Goal: Information Seeking & Learning: Learn about a topic

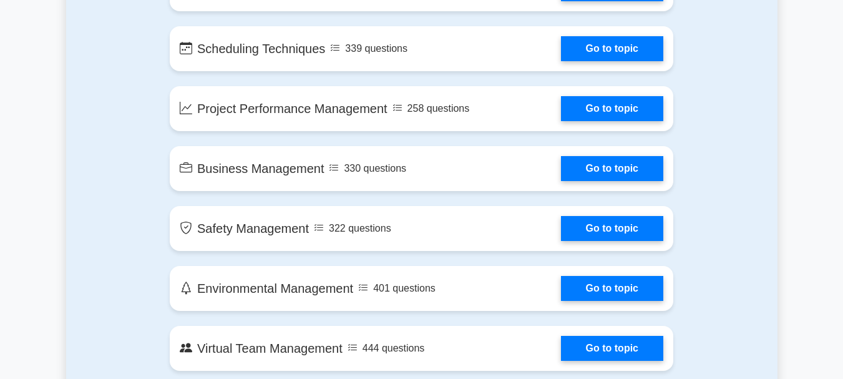
scroll to position [2122, 0]
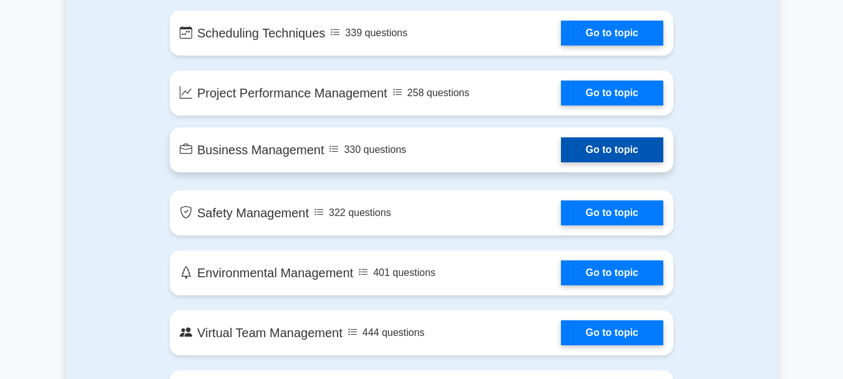
click at [605, 149] on link "Go to topic" at bounding box center [612, 149] width 102 height 25
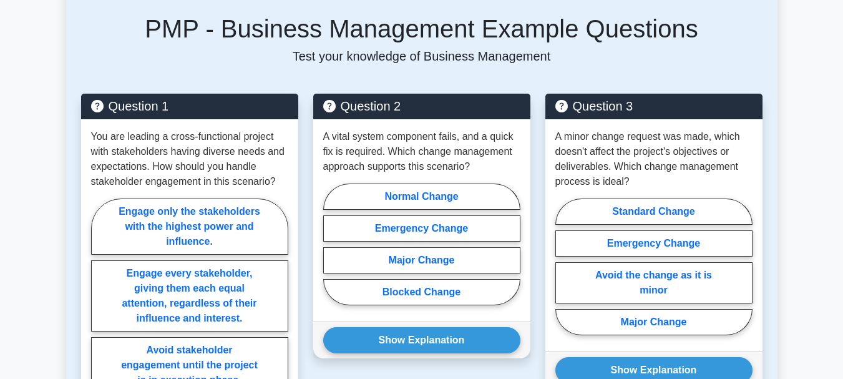
scroll to position [374, 0]
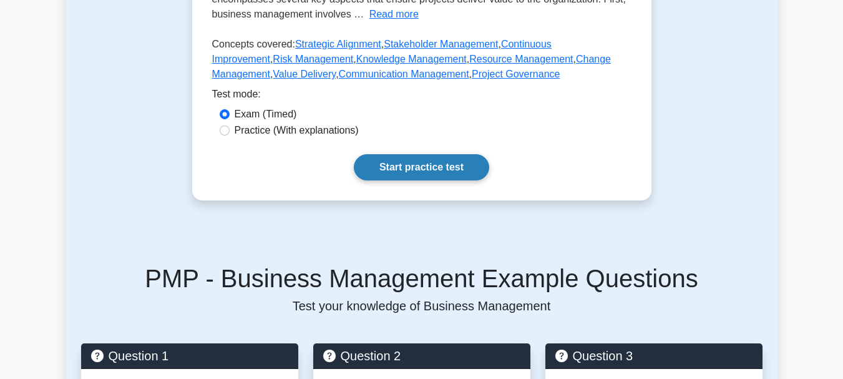
click at [423, 176] on link "Start practice test" at bounding box center [421, 167] width 135 height 26
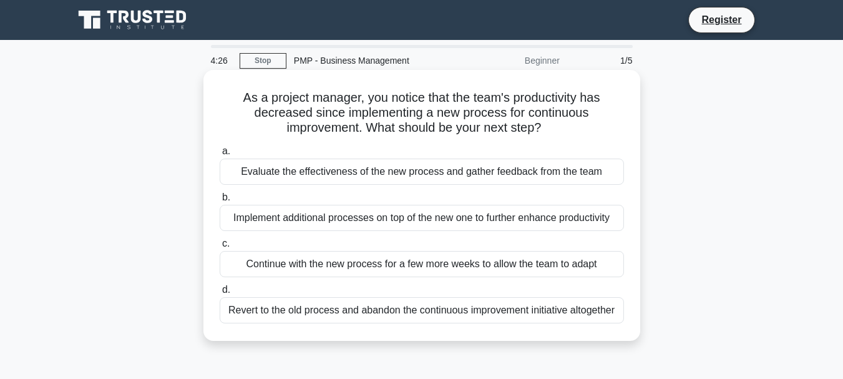
click at [228, 153] on span "a." at bounding box center [226, 150] width 8 height 11
click at [220, 153] on input "a. Evaluate the effectiveness of the new process and gather feedback from the t…" at bounding box center [220, 151] width 0 height 8
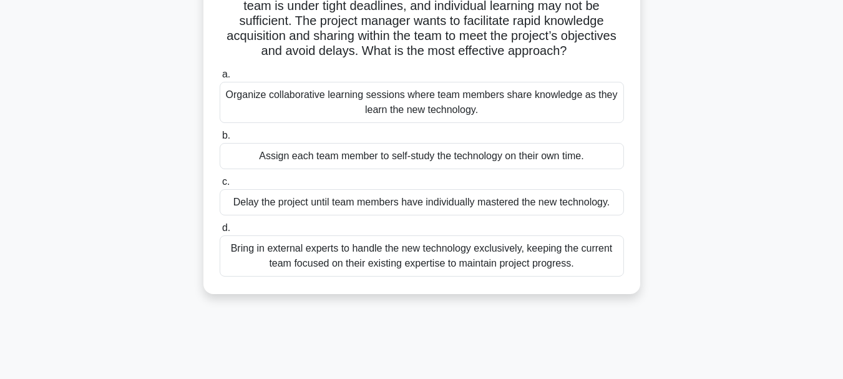
scroll to position [125, 0]
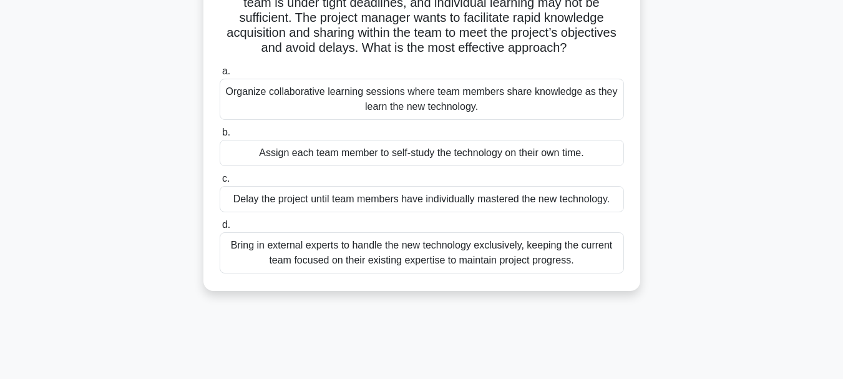
click at [404, 99] on div "Organize collaborative learning sessions where team members share knowledge as …" at bounding box center [422, 99] width 404 height 41
click at [220, 76] on input "a. Organize collaborative learning sessions where team members share knowledge …" at bounding box center [220, 71] width 0 height 8
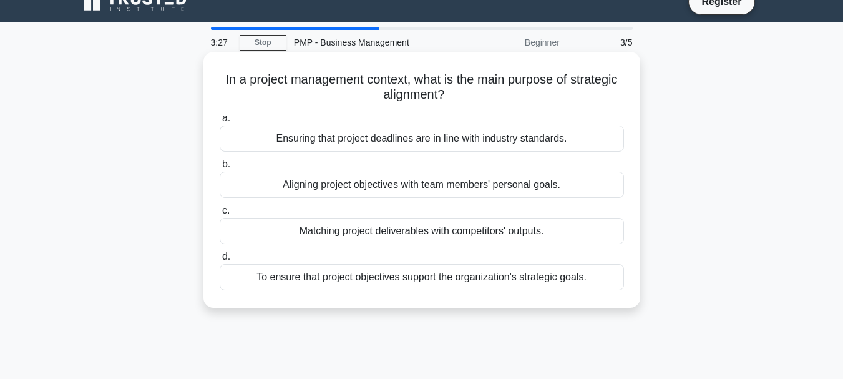
scroll to position [0, 0]
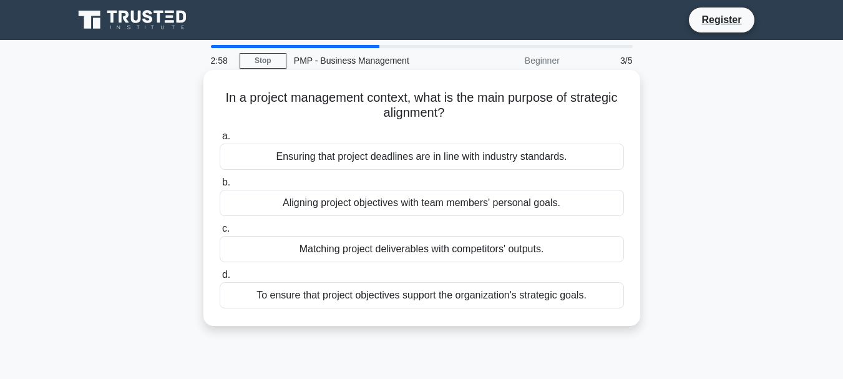
click at [406, 299] on div "To ensure that project objectives support the organization's strategic goals." at bounding box center [422, 295] width 404 height 26
click at [220, 279] on input "d. To ensure that project objectives support the organization's strategic goals." at bounding box center [220, 275] width 0 height 8
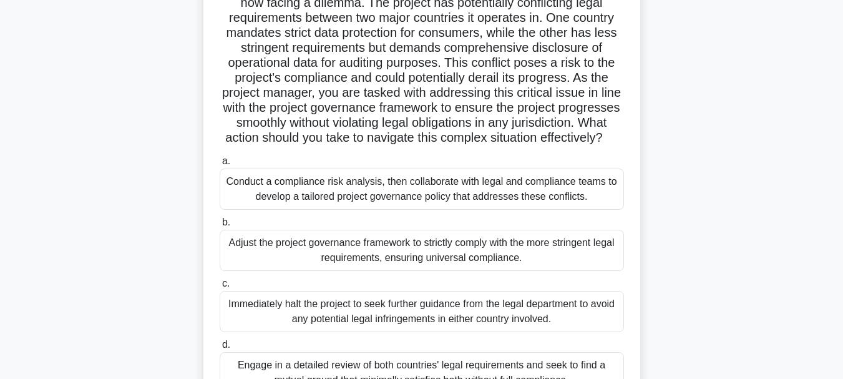
scroll to position [187, 0]
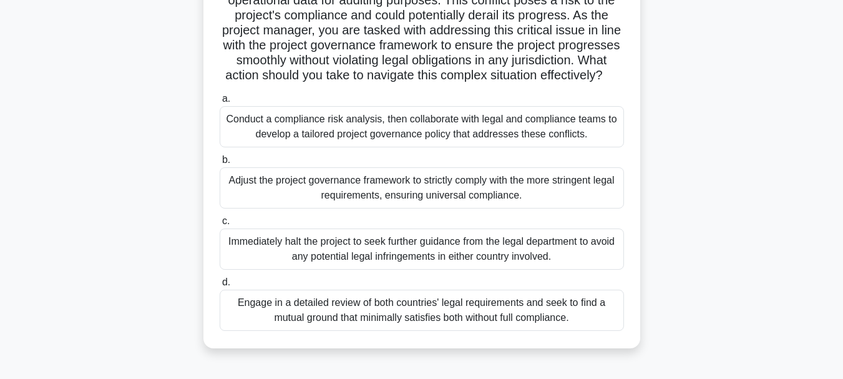
click at [452, 147] on div "Conduct a compliance risk analysis, then collaborate with legal and compliance …" at bounding box center [422, 126] width 404 height 41
click at [220, 103] on input "a. Conduct a compliance risk analysis, then collaborate with legal and complian…" at bounding box center [220, 99] width 0 height 8
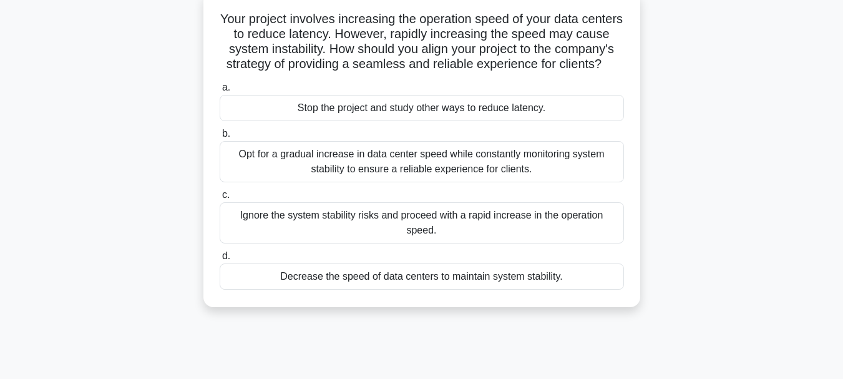
scroll to position [0, 0]
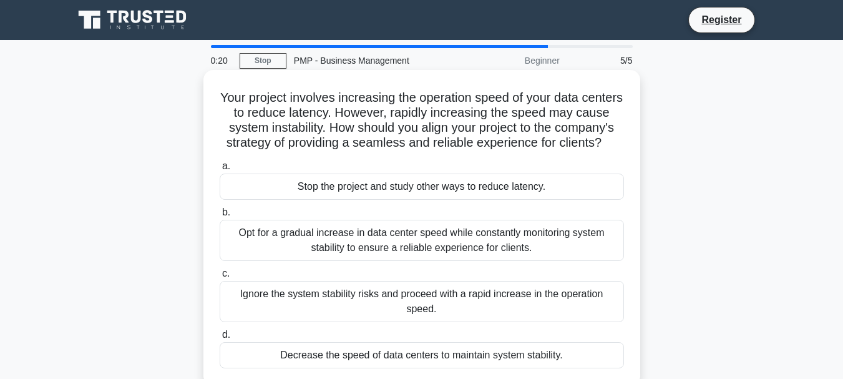
drag, startPoint x: 434, startPoint y: 254, endPoint x: 437, endPoint y: 248, distance: 7.0
click at [434, 250] on div "Opt for a gradual increase in data center speed while constantly monitoring sys…" at bounding box center [422, 240] width 404 height 41
click at [220, 217] on input "b. Opt for a gradual increase in data center speed while constantly monitoring …" at bounding box center [220, 212] width 0 height 8
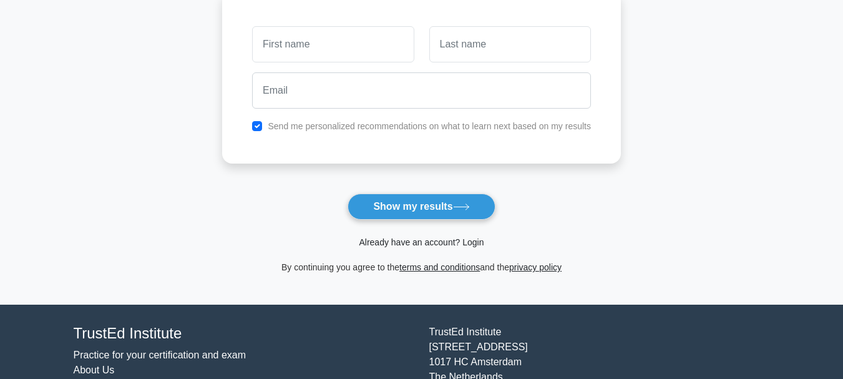
scroll to position [187, 0]
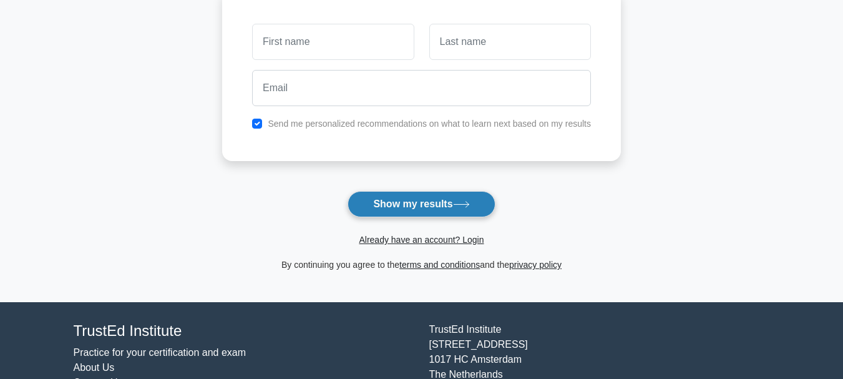
click at [440, 207] on button "Show my results" at bounding box center [421, 204] width 147 height 26
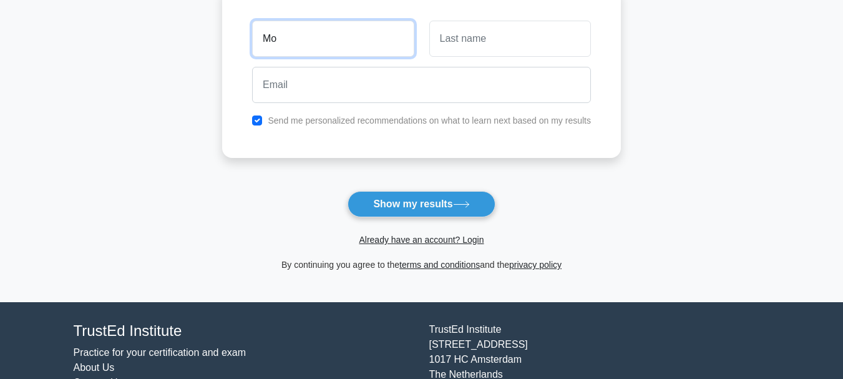
type input "[PERSON_NAME]"
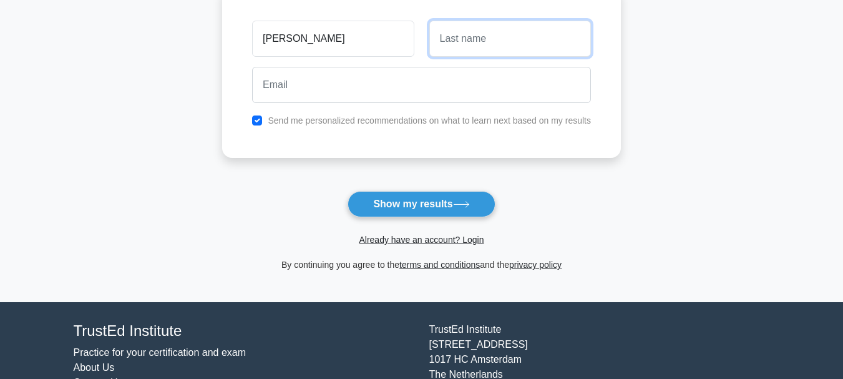
click at [484, 43] on input "text" at bounding box center [510, 39] width 162 height 36
type input "Rahman"
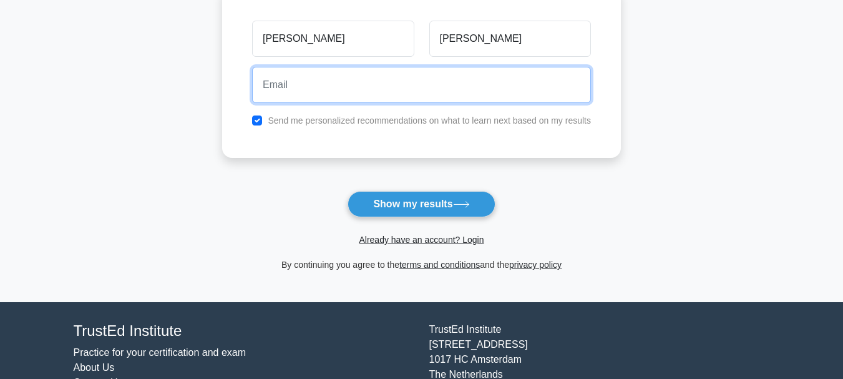
click at [315, 90] on input "email" at bounding box center [421, 85] width 339 height 36
type input "mohammadrahman820@gmail.com"
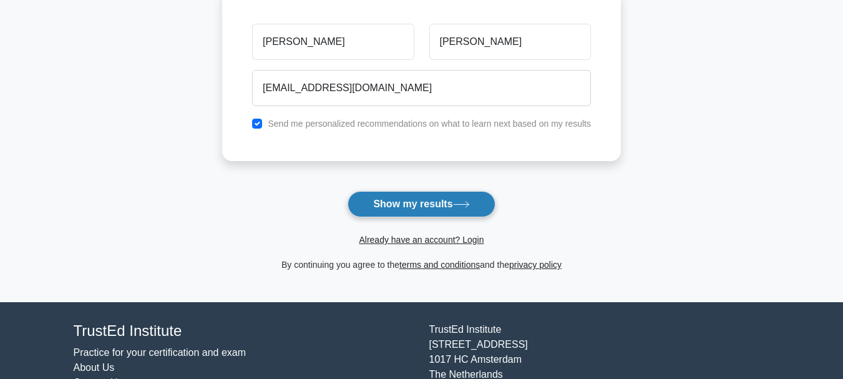
click at [405, 205] on button "Show my results" at bounding box center [421, 204] width 147 height 26
